Goal: Task Accomplishment & Management: Manage account settings

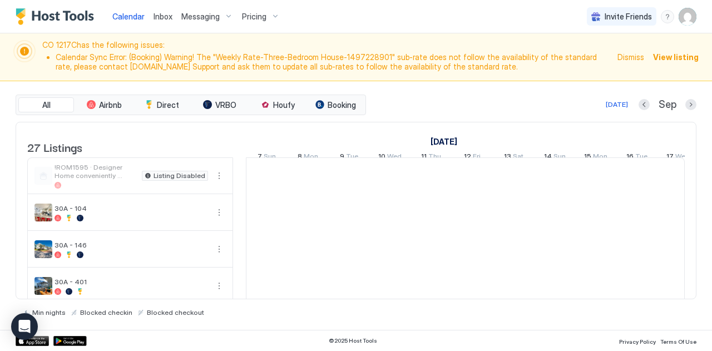
scroll to position [0, 618]
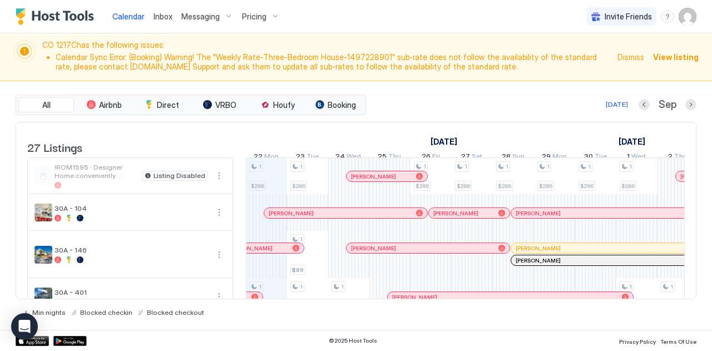
click at [684, 19] on img "User profile" at bounding box center [688, 17] width 18 height 18
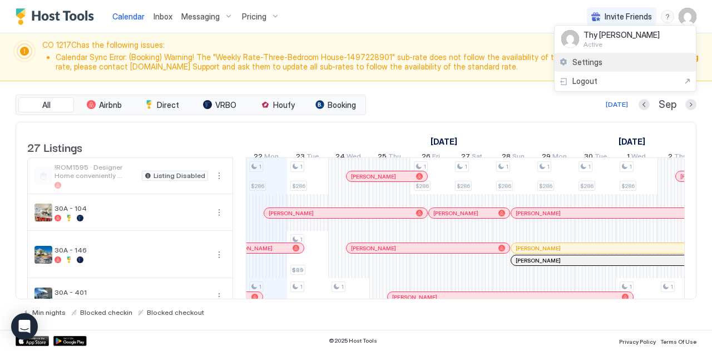
click at [576, 65] on span "Settings" at bounding box center [587, 62] width 30 height 10
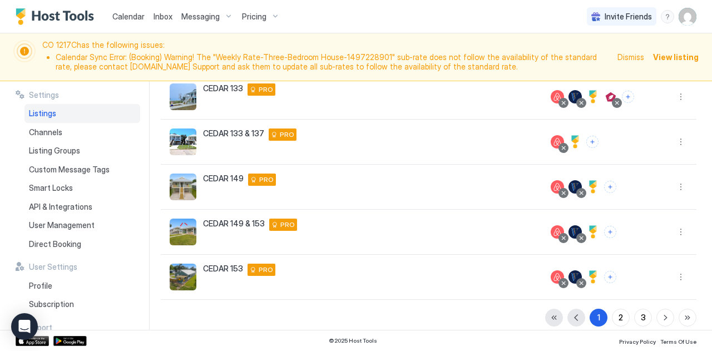
scroll to position [344, 0]
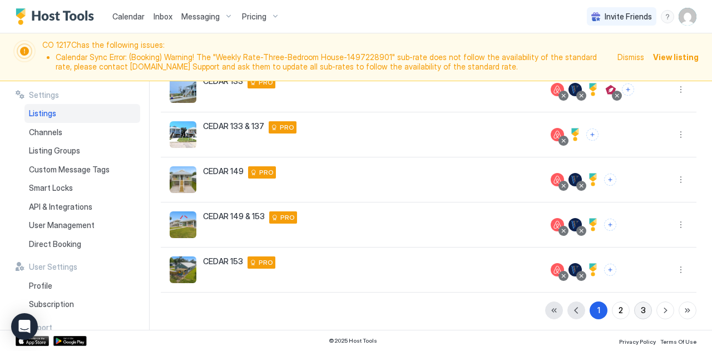
click at [641, 307] on div "3" at bounding box center [643, 310] width 5 height 12
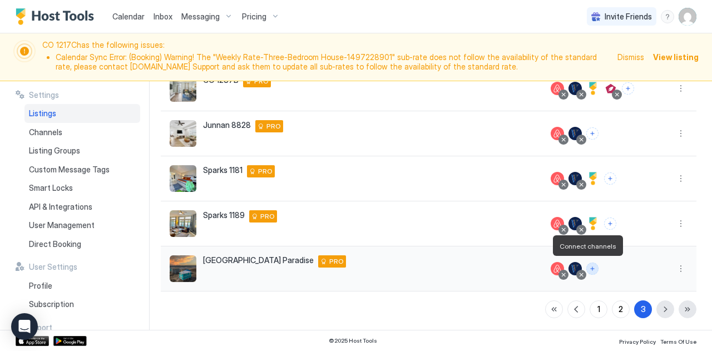
click at [586, 268] on button "Connect channels" at bounding box center [592, 269] width 12 height 12
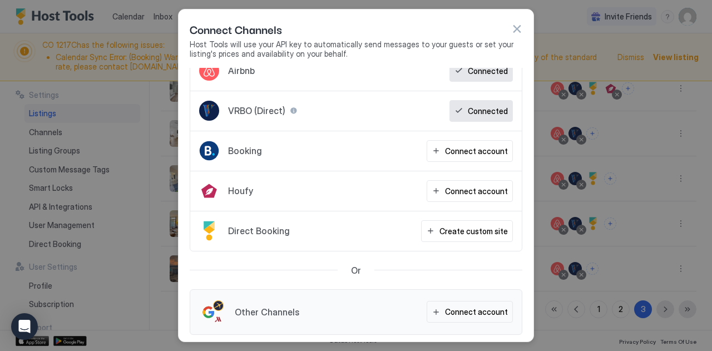
scroll to position [0, 0]
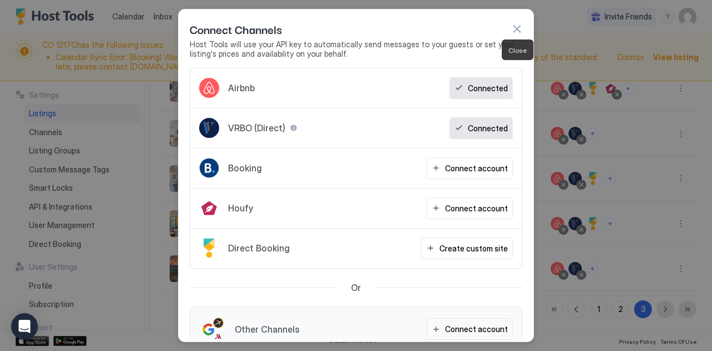
click at [516, 29] on button "button" at bounding box center [516, 28] width 11 height 11
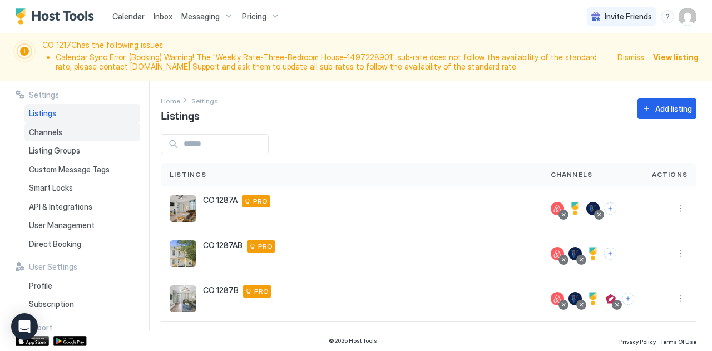
click at [52, 128] on span "Channels" at bounding box center [45, 132] width 33 height 10
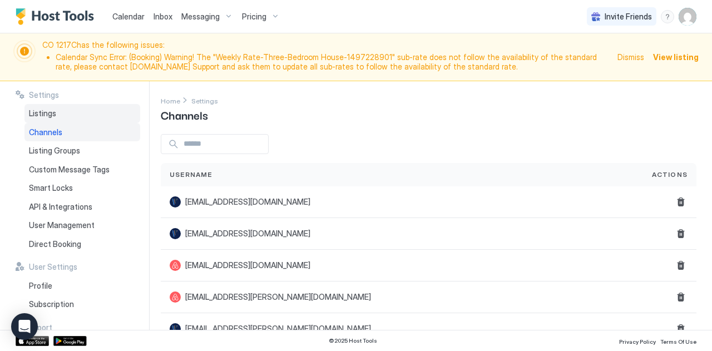
click at [42, 112] on span "Listings" at bounding box center [42, 113] width 27 height 10
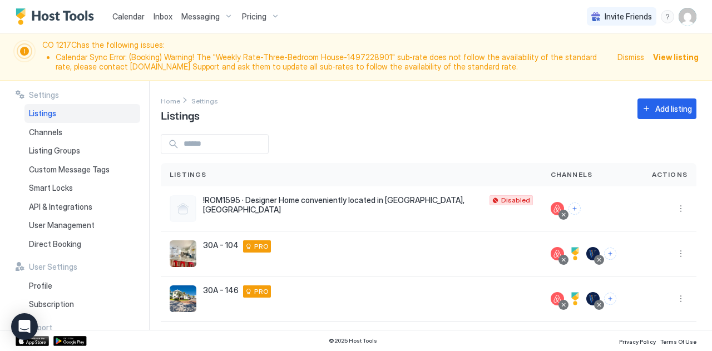
click at [690, 19] on img "User profile" at bounding box center [688, 17] width 18 height 18
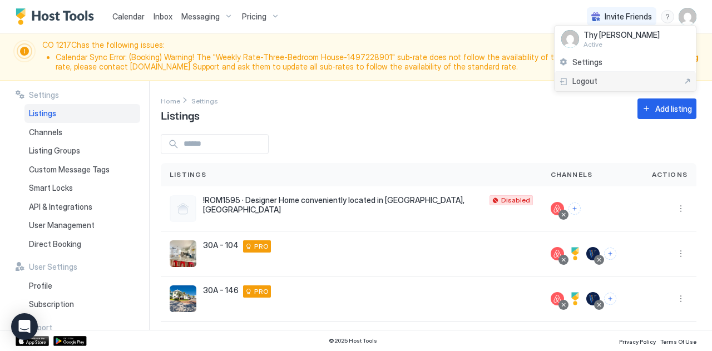
click at [576, 81] on span "Logout" at bounding box center [584, 81] width 25 height 10
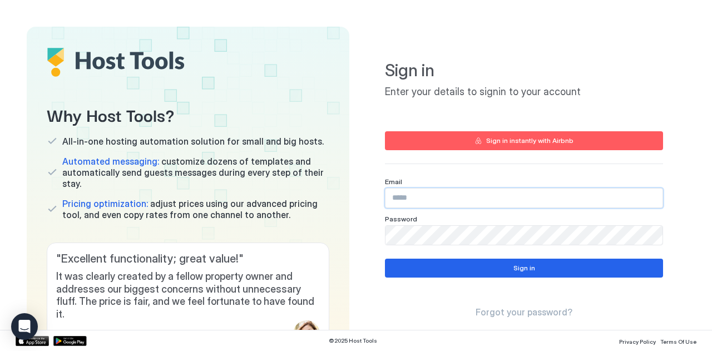
click at [402, 196] on input "Input Field" at bounding box center [524, 198] width 277 height 19
type input "**********"
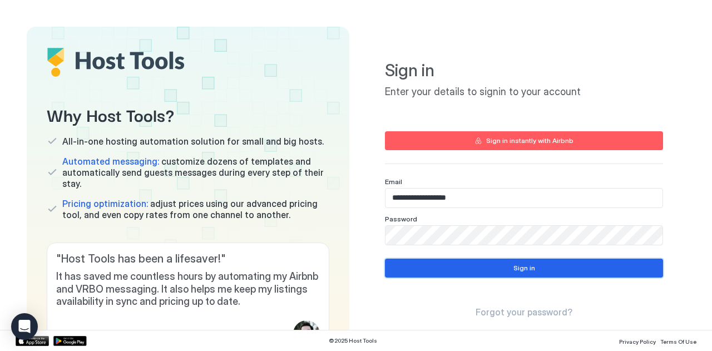
click at [458, 272] on button "Sign in" at bounding box center [524, 268] width 278 height 19
